Goal: Check status

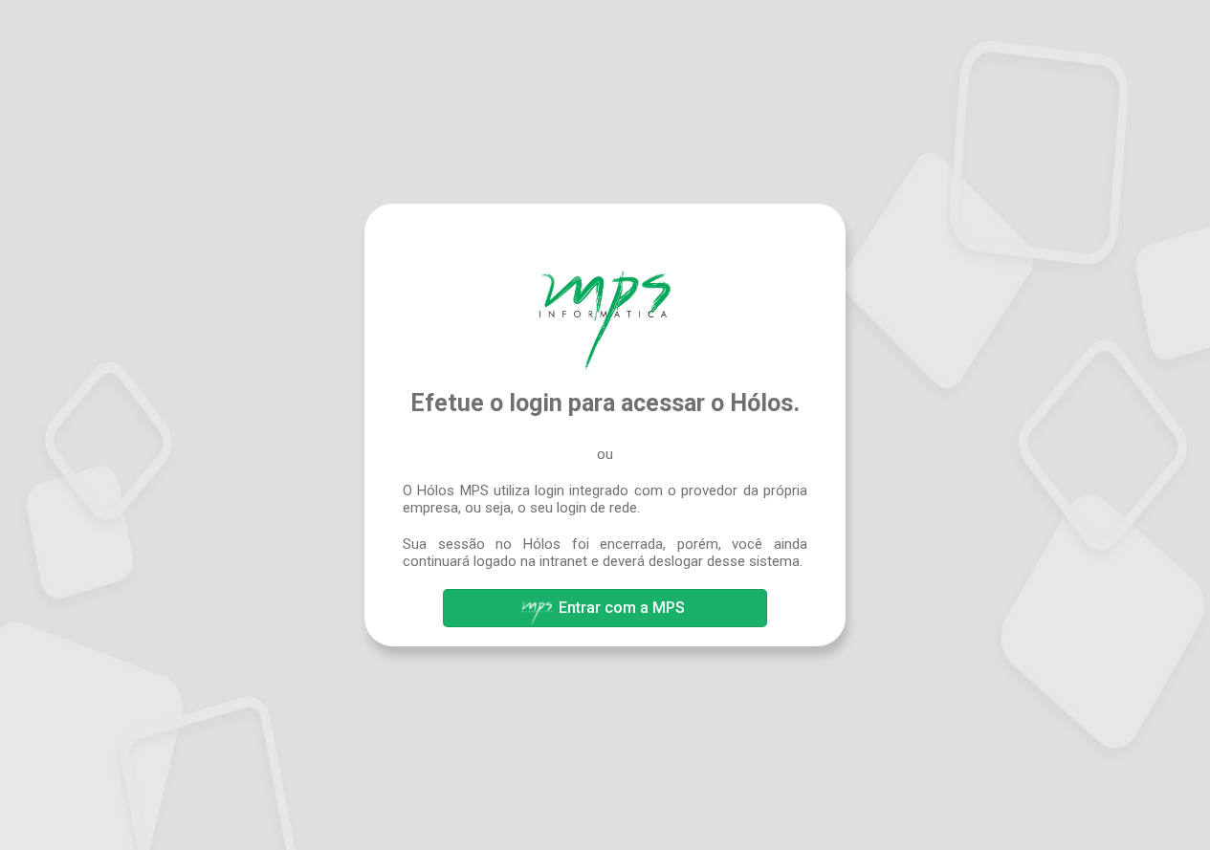
click at [663, 622] on span "Entrar com a MPS" at bounding box center [604, 608] width 169 height 33
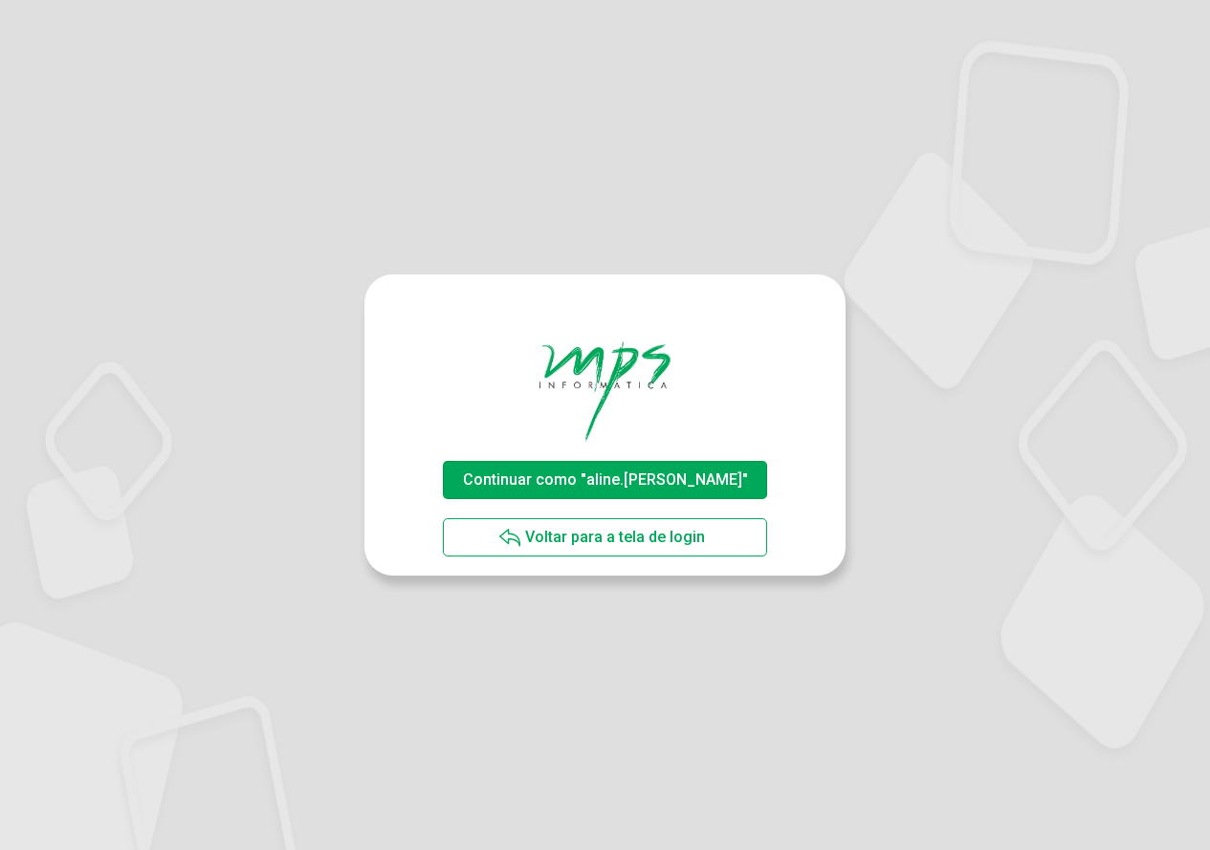
click at [629, 477] on span "Continuar como "aline.[PERSON_NAME]"" at bounding box center [605, 480] width 285 height 18
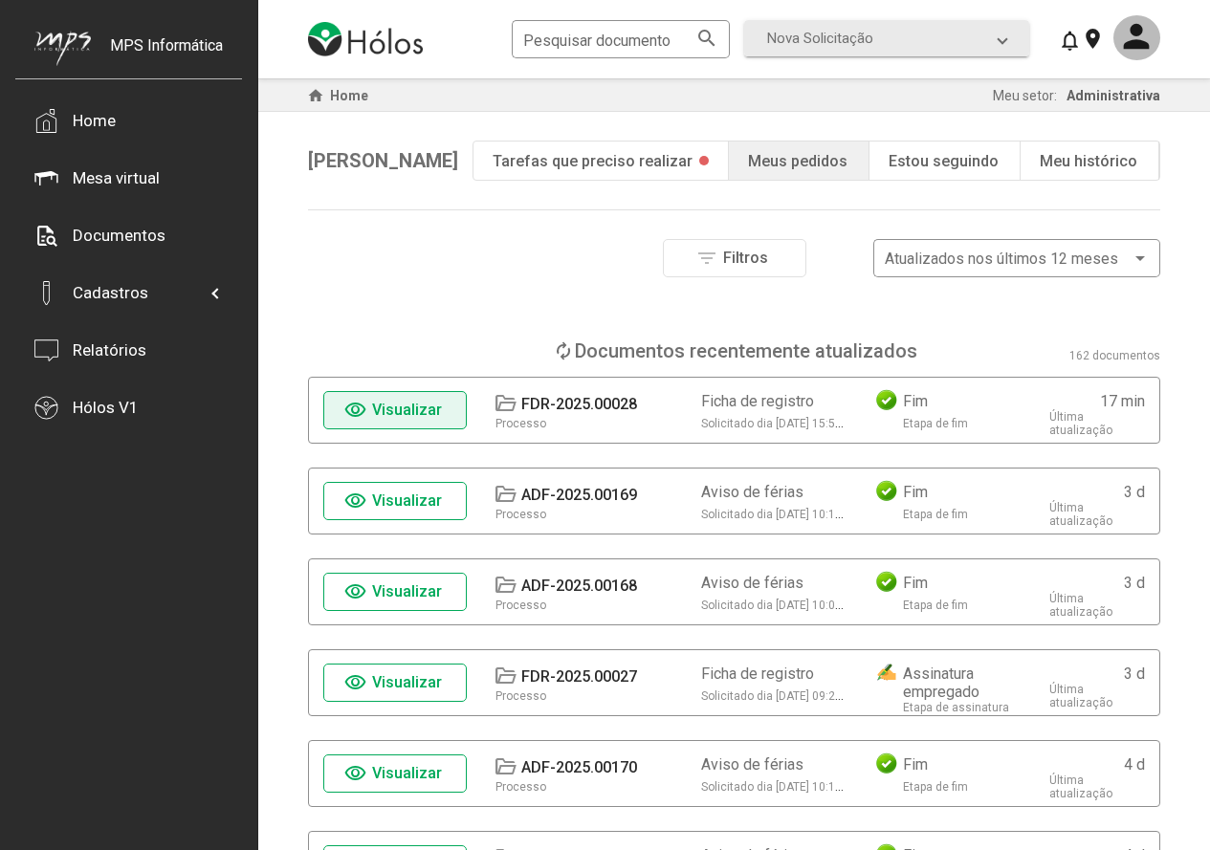
click at [427, 401] on span "Visualizar" at bounding box center [407, 410] width 70 height 18
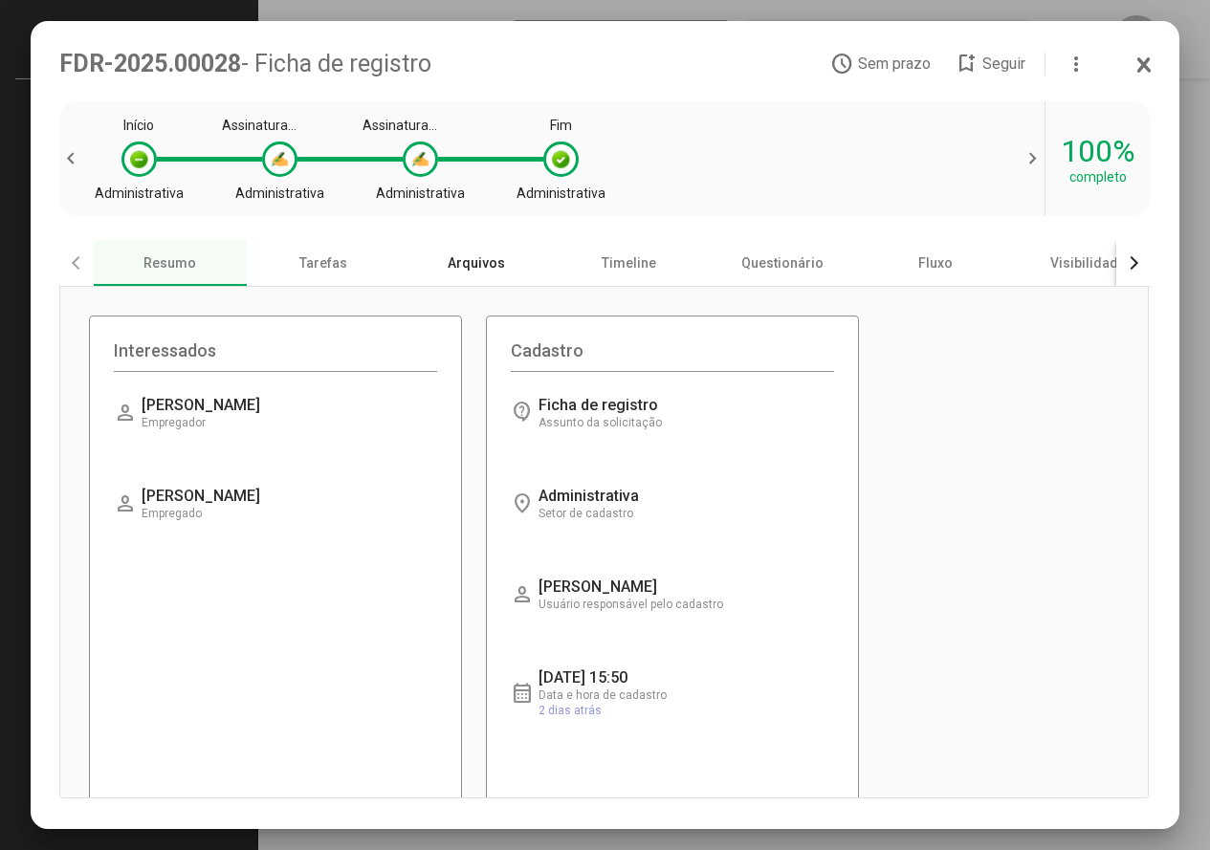
click at [468, 268] on div "Arquivos" at bounding box center [476, 263] width 153 height 46
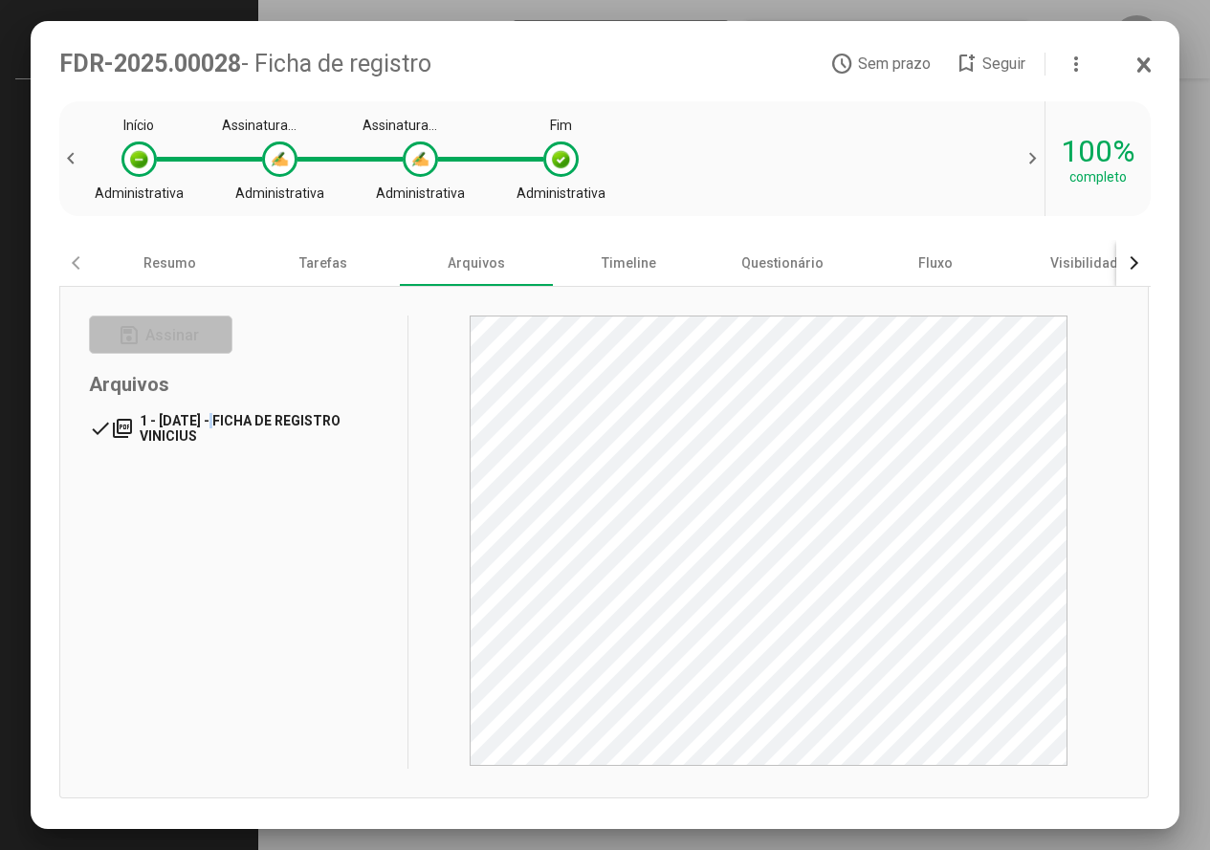
click at [219, 429] on span "1 - 03/10/2025 - FICHA DE REGISTRO VINICIUS" at bounding box center [240, 428] width 201 height 31
click at [1150, 69] on icon at bounding box center [1144, 65] width 11 height 12
